Goal: Find specific page/section: Find specific page/section

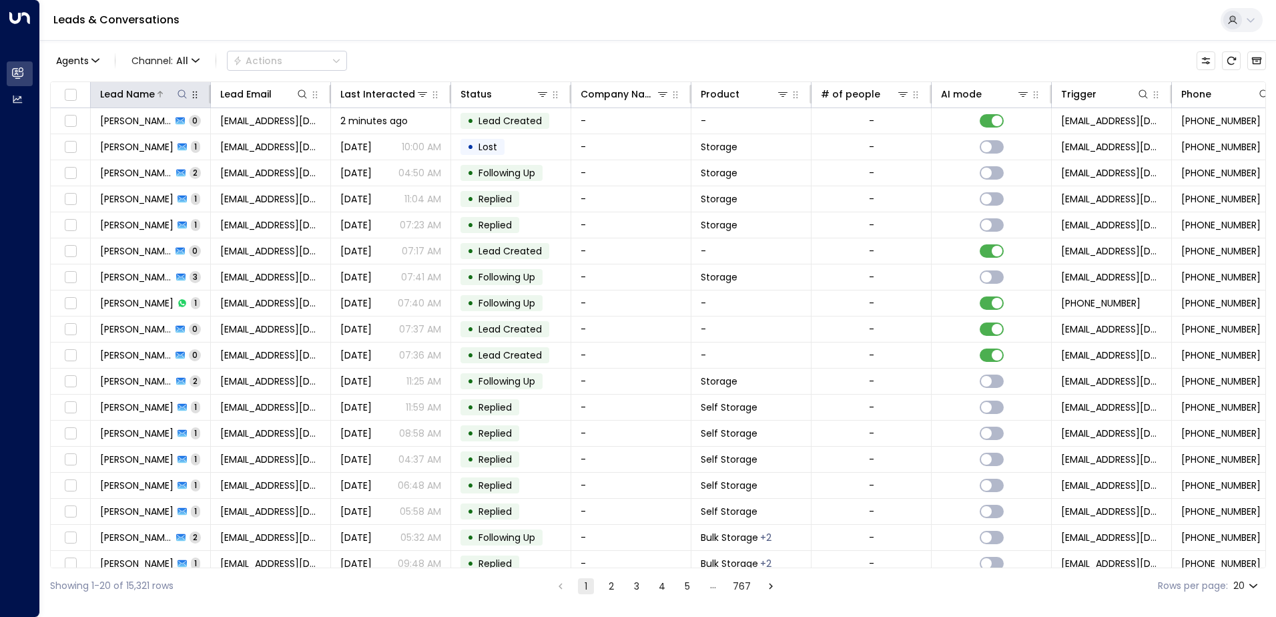
click at [175, 95] on div at bounding box center [172, 93] width 34 height 13
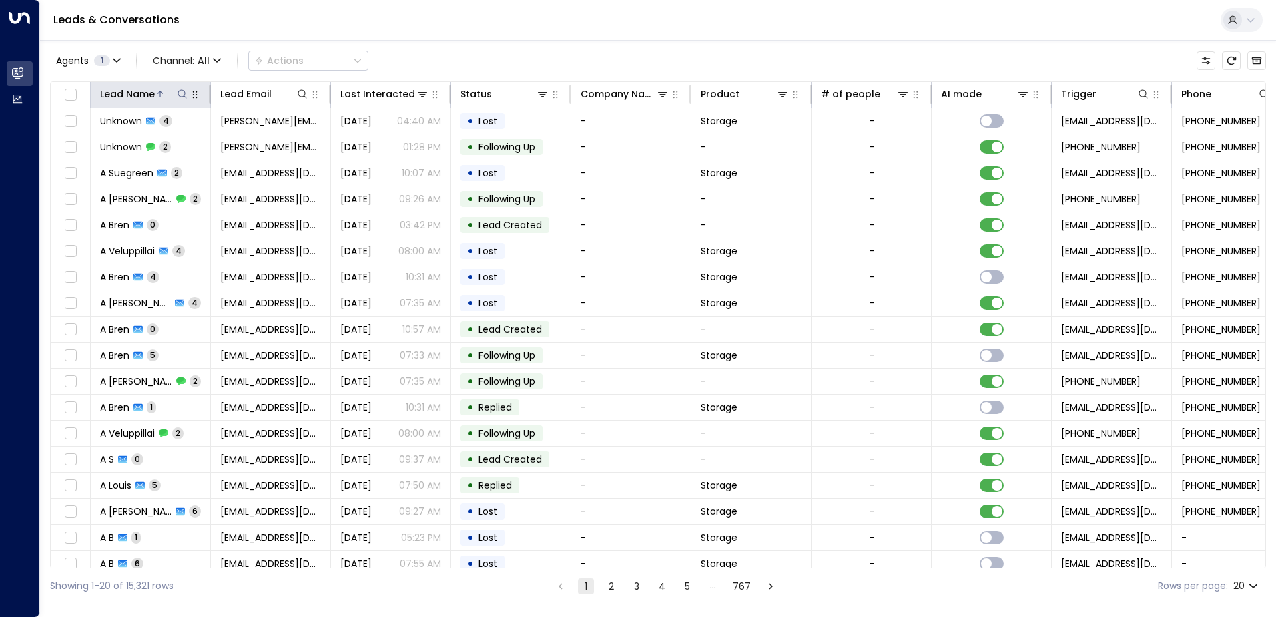
click at [182, 95] on icon at bounding box center [182, 94] width 11 height 11
type input "******"
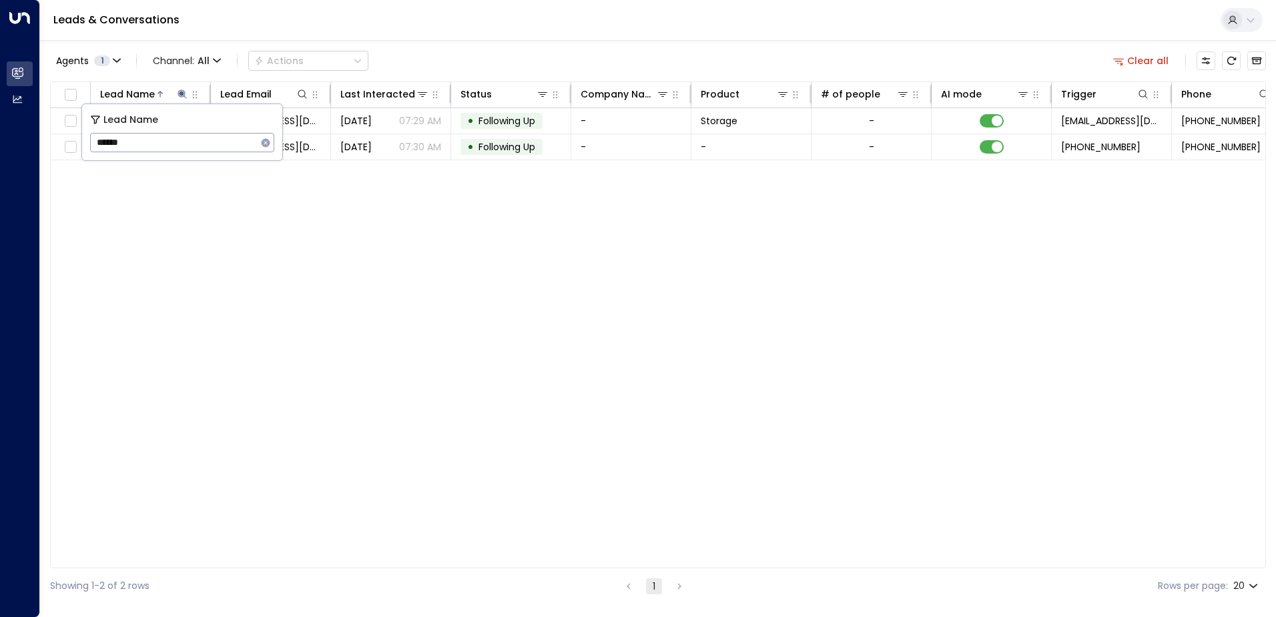
click at [853, 240] on div "Lead Name Lead Email Last Interacted Status Company Name Product # of people AI…" at bounding box center [658, 324] width 1216 height 486
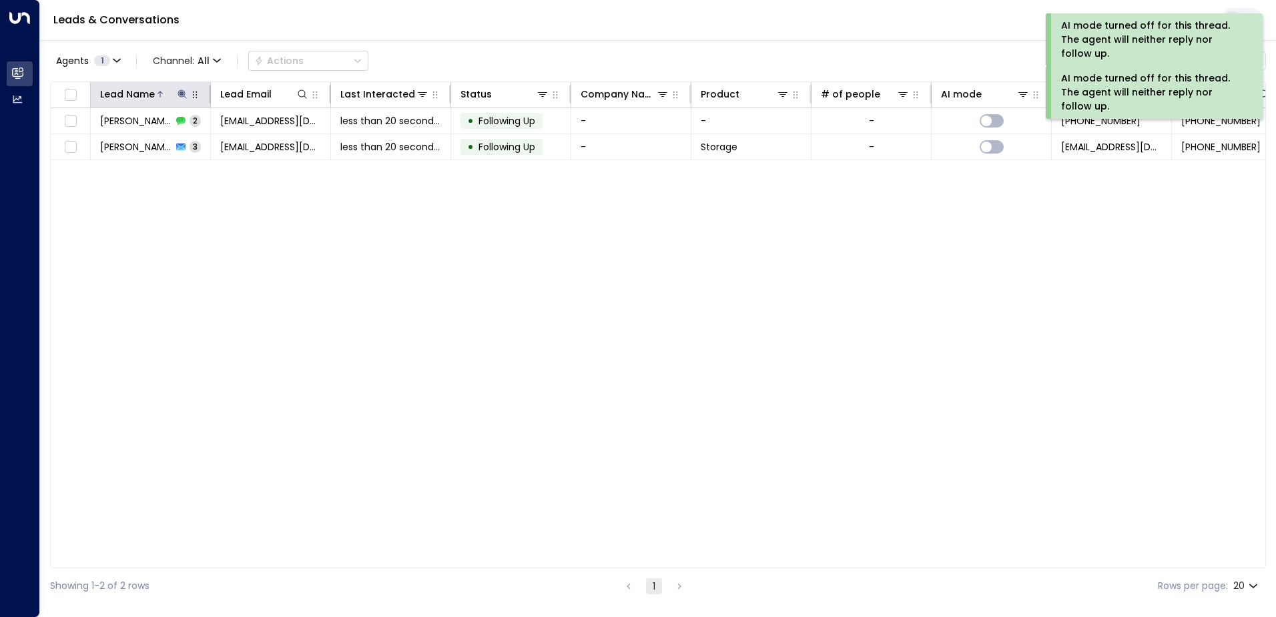
click at [178, 95] on icon at bounding box center [182, 94] width 11 height 11
click at [266, 144] on icon "button" at bounding box center [266, 142] width 9 height 9
